Goal: Task Accomplishment & Management: Complete application form

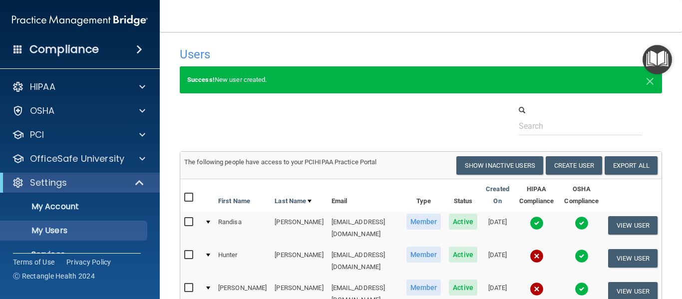
select select "20"
click at [576, 167] on button "Create User" at bounding box center [573, 165] width 56 height 18
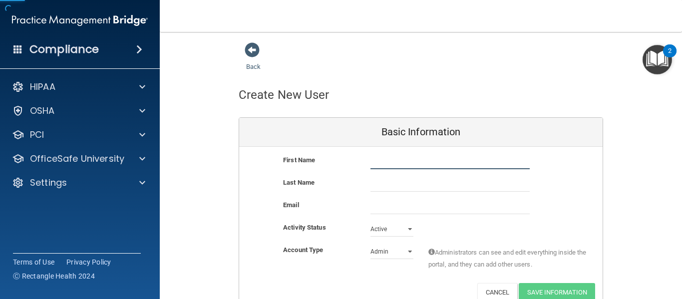
click at [370, 158] on input "text" at bounding box center [449, 161] width 159 height 15
click at [443, 160] on input "[PERSON_NAME]" at bounding box center [449, 161] width 159 height 15
type input "[PERSON_NAME]"
click at [334, 197] on div "Last Name [PERSON_NAME]" at bounding box center [420, 188] width 363 height 22
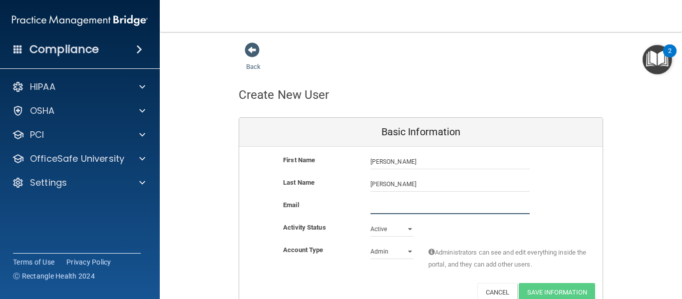
click at [377, 207] on input "email" at bounding box center [449, 206] width 159 height 15
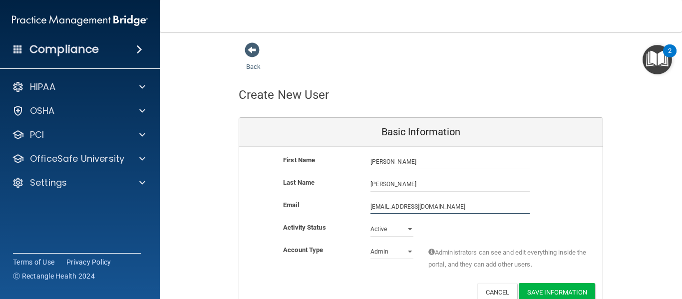
type input "[EMAIL_ADDRESS][DOMAIN_NAME]"
click at [459, 146] on div "Basic Information" at bounding box center [420, 132] width 363 height 29
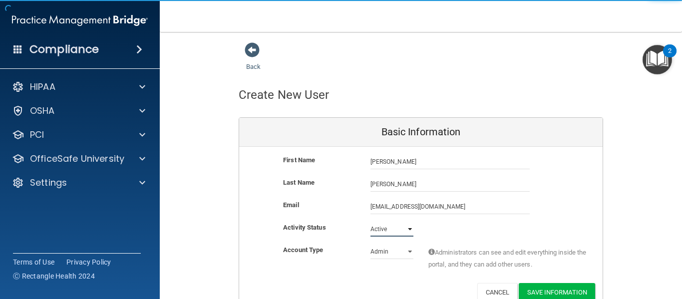
click at [396, 227] on select "Active Inactive" at bounding box center [391, 229] width 43 height 15
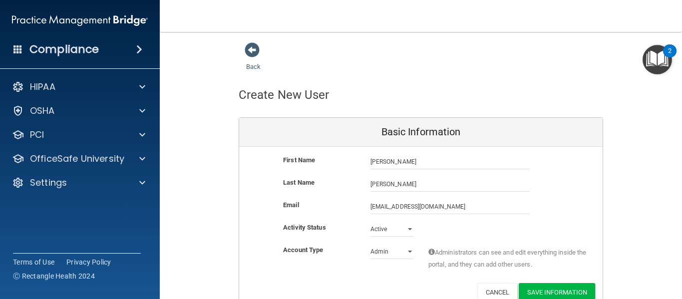
drag, startPoint x: 308, startPoint y: 248, endPoint x: 330, endPoint y: 248, distance: 22.5
click at [308, 248] on b "Account Type" at bounding box center [303, 249] width 40 height 7
click at [377, 250] on select "Admin Member" at bounding box center [391, 251] width 43 height 15
select select "practice_member"
click at [370, 244] on select "Admin Member" at bounding box center [391, 251] width 43 height 15
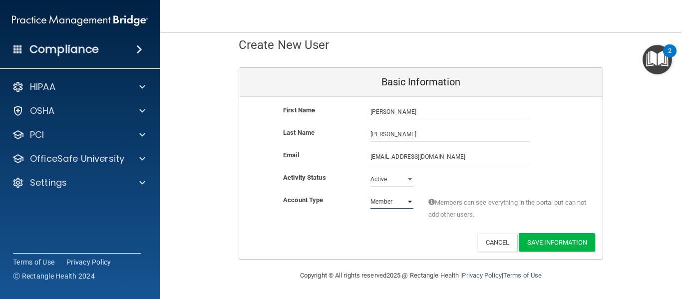
scroll to position [50, 0]
click at [549, 240] on button "Save Information" at bounding box center [556, 241] width 76 height 18
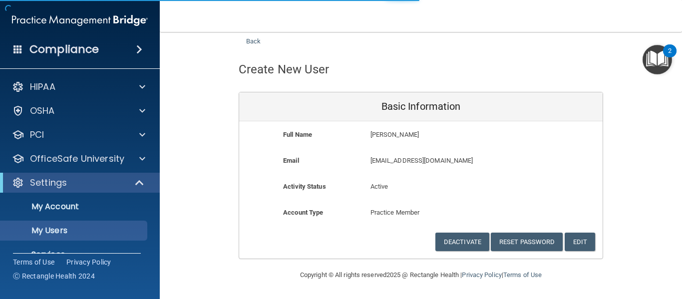
select select "20"
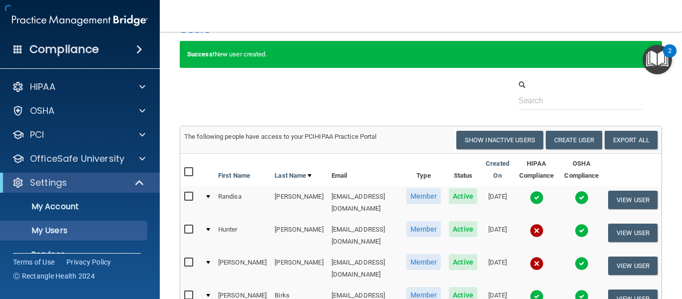
scroll to position [503, 0]
